Goal: Task Accomplishment & Management: Complete application form

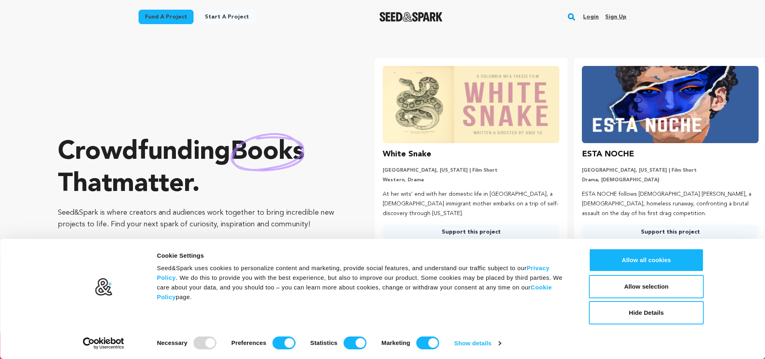
click at [610, 15] on link "Sign up" at bounding box center [615, 16] width 21 height 13
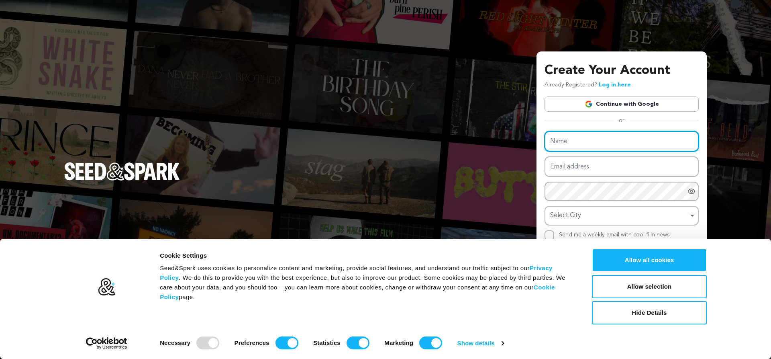
click at [568, 144] on input "Name" at bounding box center [622, 141] width 154 height 20
click at [556, 146] on input "Name" at bounding box center [622, 141] width 154 height 20
paste input "jgarza85"
type input "jgarza85"
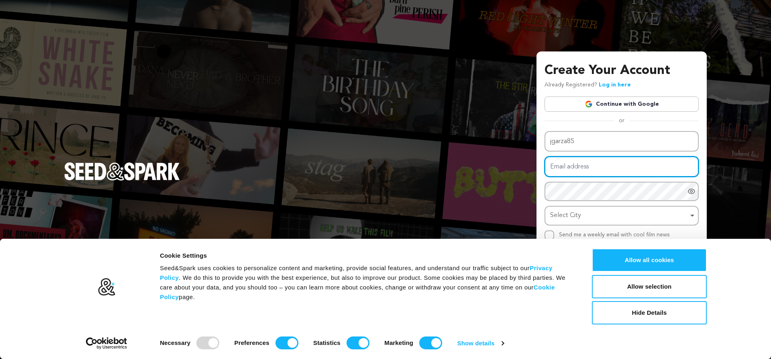
click at [580, 168] on input "Email address" at bounding box center [622, 166] width 154 height 20
type input "adgeniusforbacklin.k@gmail.com"
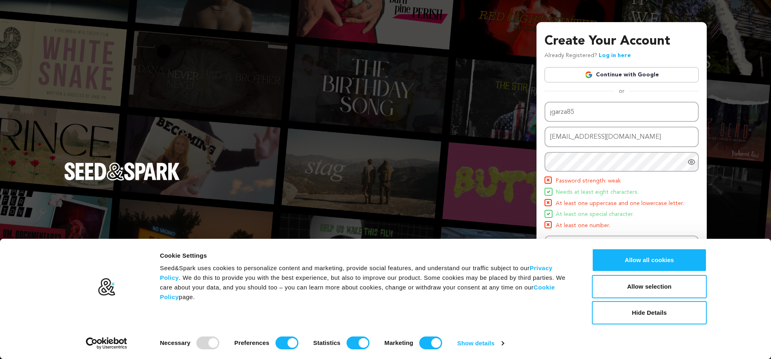
click at [689, 164] on icon "Show password as plain text. Warning: this will display your password on the sc…" at bounding box center [692, 162] width 8 height 8
click at [547, 147] on input "adgeniusforbacklin.k@gmail.com" at bounding box center [622, 137] width 154 height 20
click at [643, 188] on li "Needs at least eight characters." at bounding box center [622, 193] width 154 height 10
click at [741, 188] on div "Create Your Account Already Registered? Log in here Continue with Google or eyJ…" at bounding box center [385, 179] width 771 height 359
click at [551, 179] on span at bounding box center [549, 180] width 8 height 8
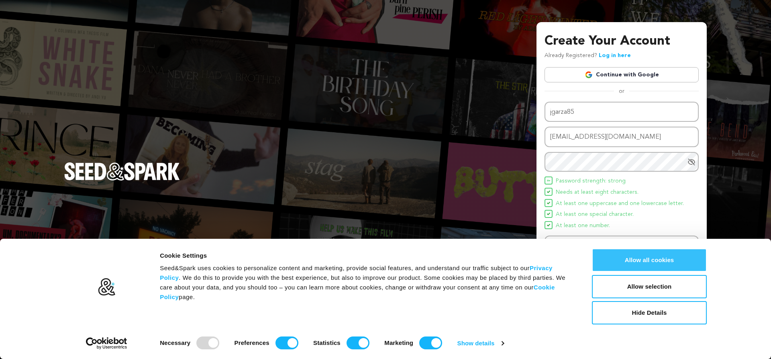
click at [649, 264] on button "Allow all cookies" at bounding box center [649, 259] width 115 height 23
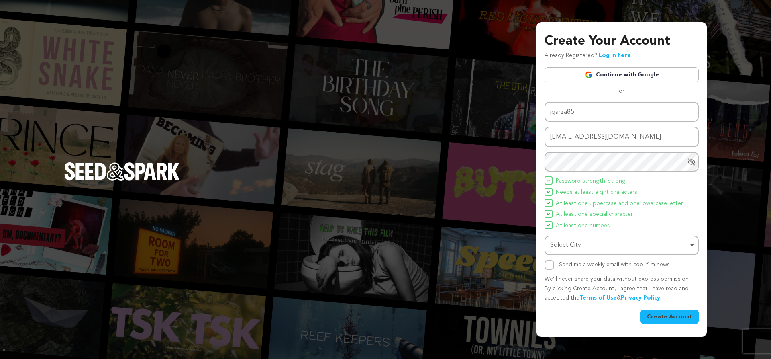
click at [566, 252] on div "Select City Remove item" at bounding box center [622, 245] width 146 height 15
click at [563, 271] on input "Select City" at bounding box center [621, 268] width 153 height 18
click at [581, 245] on div "Select City Remove item" at bounding box center [619, 245] width 138 height 12
paste input "Lake County"
type input "Lake County"
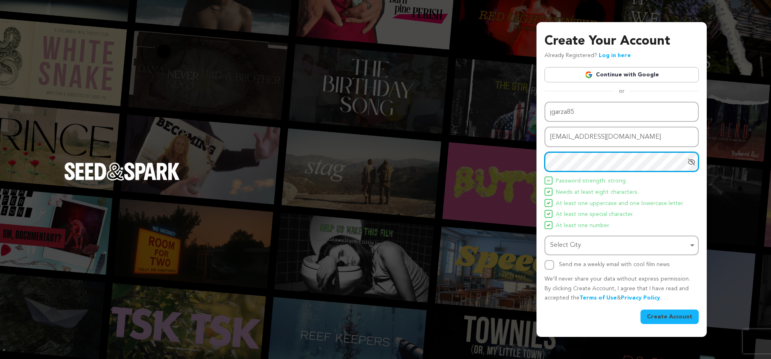
click at [443, 170] on div "Create Your Account Already Registered? Log in here Continue with Google or eyJ…" at bounding box center [385, 179] width 771 height 359
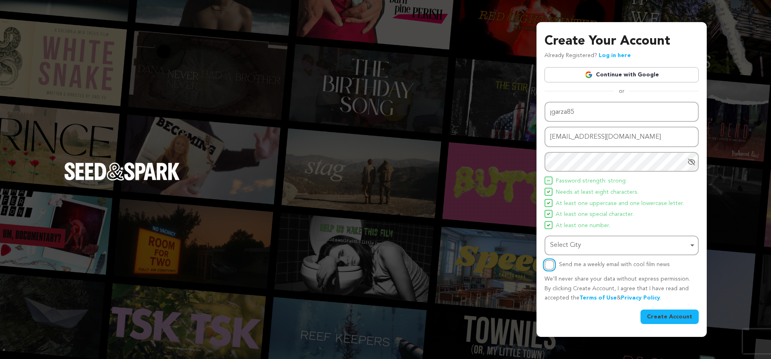
drag, startPoint x: 548, startPoint y: 263, endPoint x: 623, endPoint y: 291, distance: 80.1
click at [548, 263] on input "Send me a weekly email with cool film news" at bounding box center [550, 265] width 10 height 10
checkbox input "true"
click at [686, 315] on button "Create Account" at bounding box center [670, 316] width 58 height 14
click at [664, 315] on button "Create Account" at bounding box center [670, 316] width 58 height 14
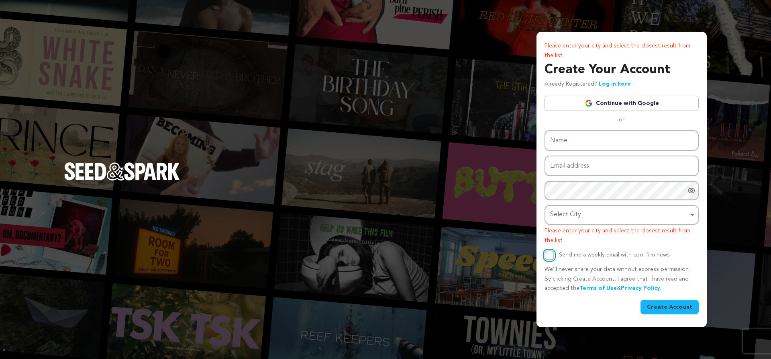
click at [550, 252] on input "Send me a weekly email with cool film news" at bounding box center [550, 255] width 10 height 10
checkbox input "true"
click at [582, 215] on div "Select City Remove item" at bounding box center [619, 215] width 138 height 12
click at [583, 241] on input "Select City" at bounding box center [621, 238] width 153 height 18
click at [573, 211] on div "Select City Remove item" at bounding box center [619, 215] width 138 height 12
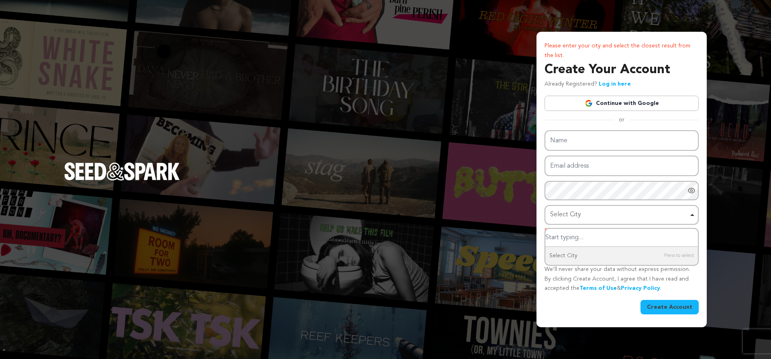
click at [560, 241] on input "Select City" at bounding box center [621, 238] width 153 height 18
type input "USA"
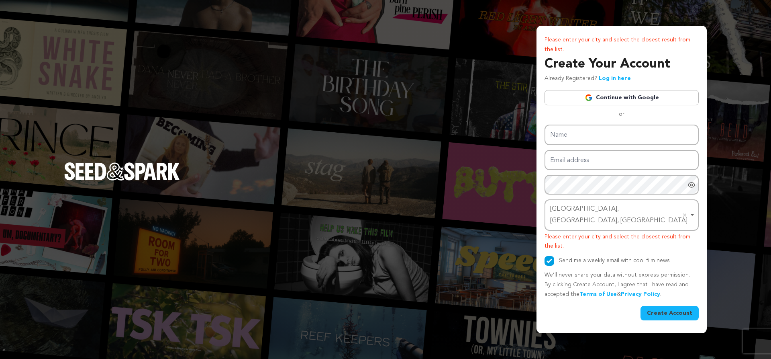
click at [691, 213] on div "Grissom Air Force Base, IN, USA Remove item" at bounding box center [622, 215] width 146 height 27
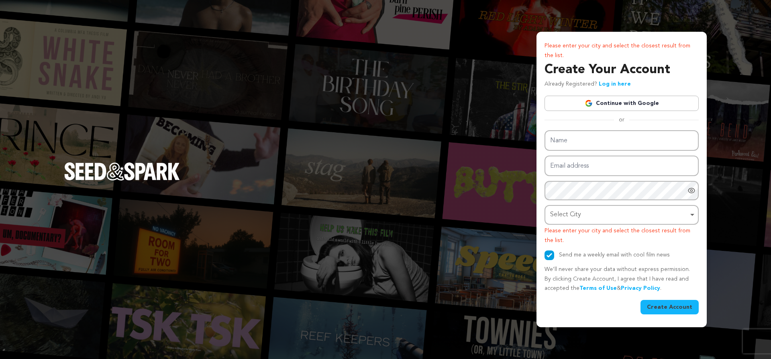
click at [592, 217] on div "Select City Remove item" at bounding box center [619, 215] width 138 height 12
click at [637, 213] on div "Select City Remove item" at bounding box center [619, 215] width 138 height 12
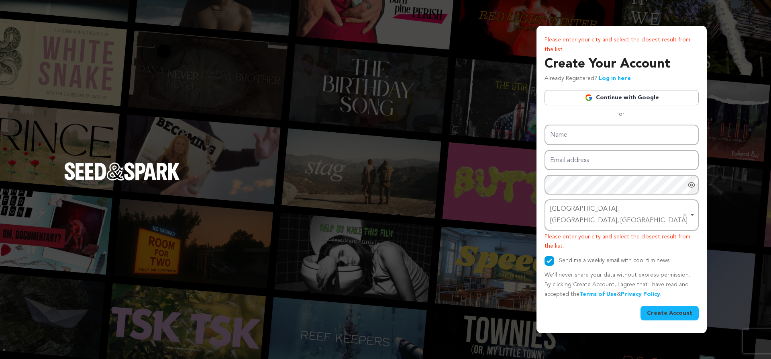
click at [691, 214] on div "Grissom Air Force Base, IN, USA Remove item" at bounding box center [622, 215] width 146 height 27
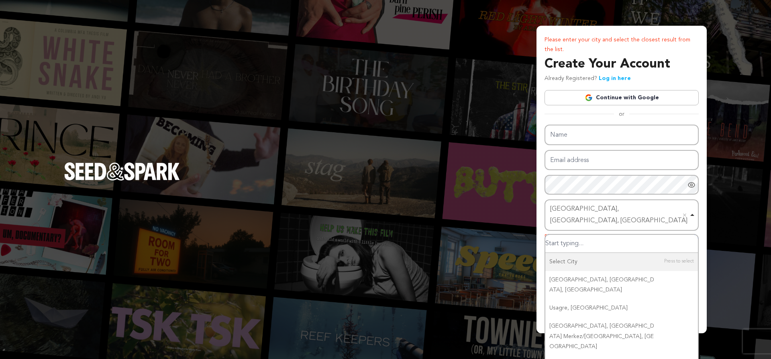
click at [605, 235] on input "Select City" at bounding box center [621, 244] width 153 height 18
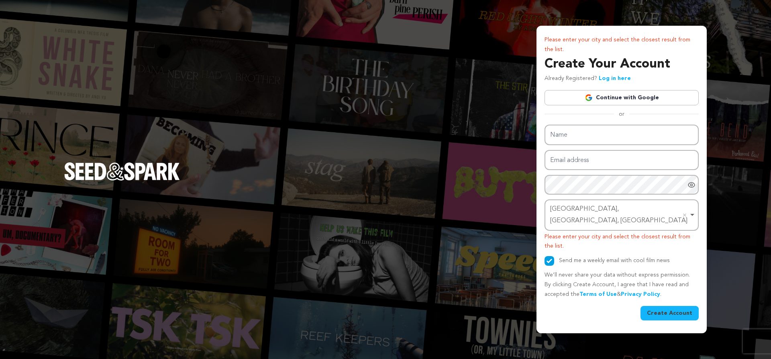
click at [771, 231] on div "Please enter your city and select the closest result from the list. Create Your…" at bounding box center [385, 179] width 771 height 359
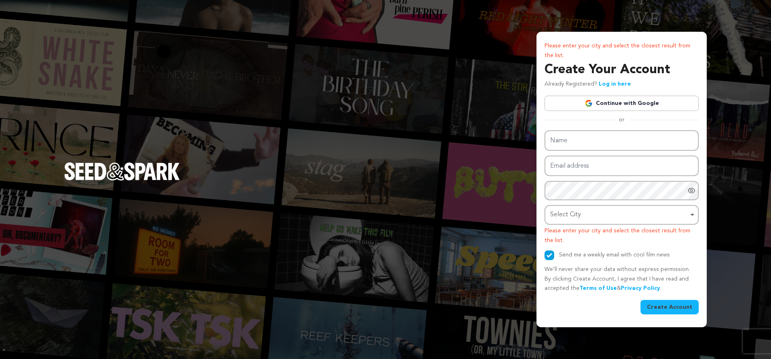
click at [693, 213] on div "Select City Remove item" at bounding box center [622, 214] width 146 height 15
click at [566, 143] on input "Name" at bounding box center [622, 140] width 154 height 20
type input "jgarza85"
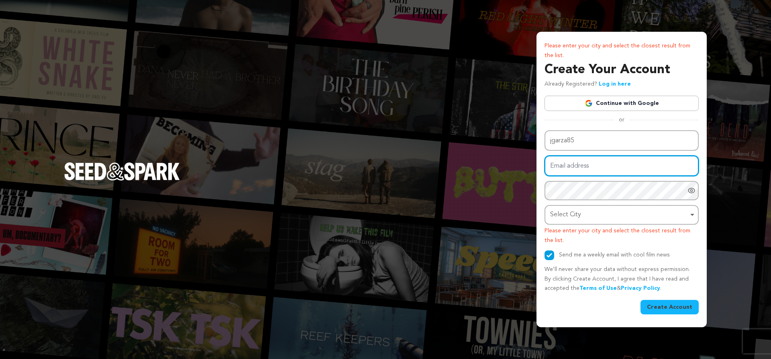
click at [595, 164] on input "Email address" at bounding box center [622, 165] width 154 height 20
type input "adgeniusforbackli.n.k@gmail.com"
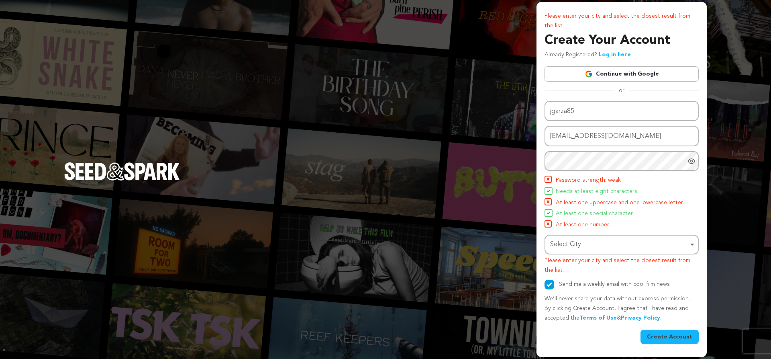
click at [696, 161] on div at bounding box center [693, 161] width 11 height 20
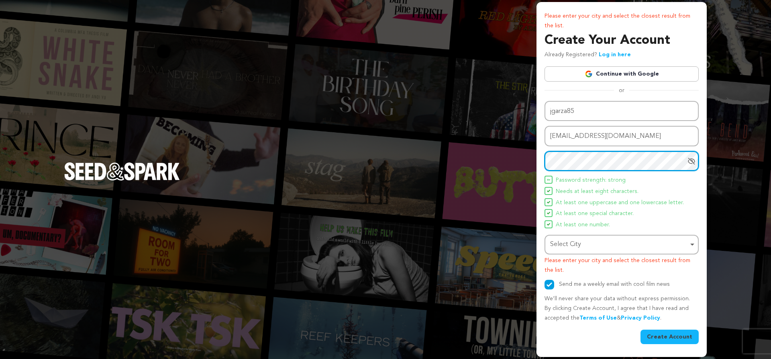
click at [602, 245] on div "Select City Remove item" at bounding box center [619, 245] width 138 height 12
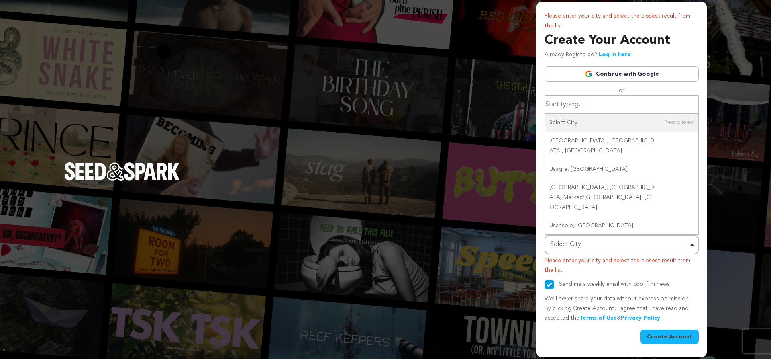
click at [571, 114] on input "Select City" at bounding box center [621, 105] width 153 height 18
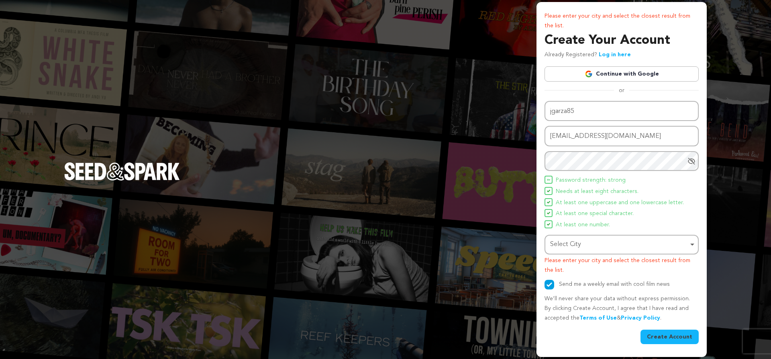
click at [570, 247] on div "Select City Remove item" at bounding box center [619, 245] width 138 height 12
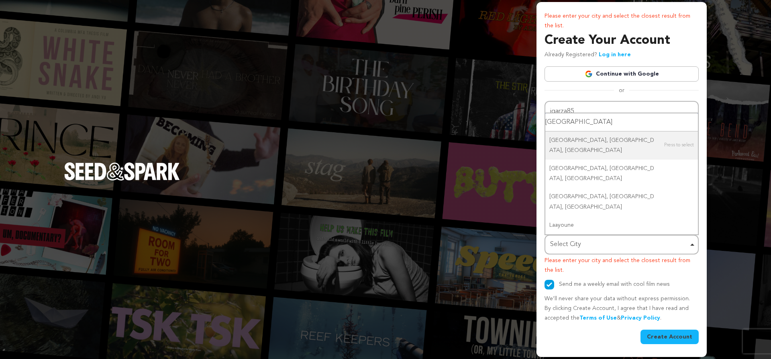
type input "Lake country"
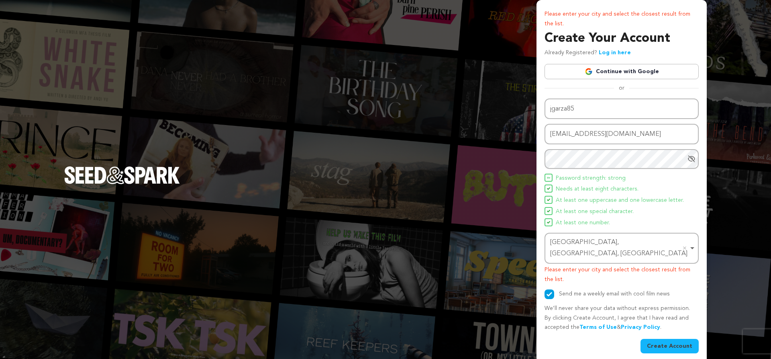
click at [667, 339] on button "Create Account" at bounding box center [670, 346] width 58 height 14
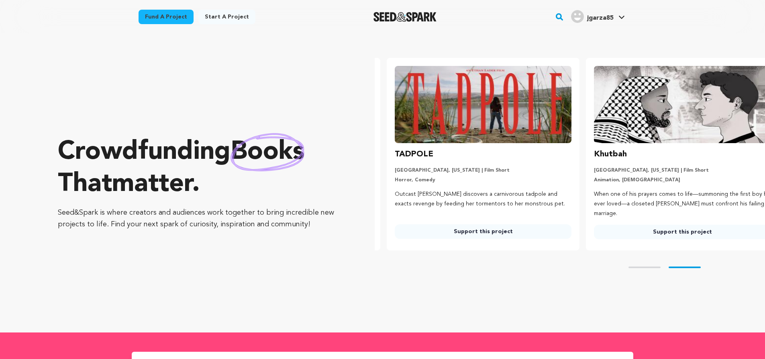
scroll to position [0, 206]
